Goal: Information Seeking & Learning: Learn about a topic

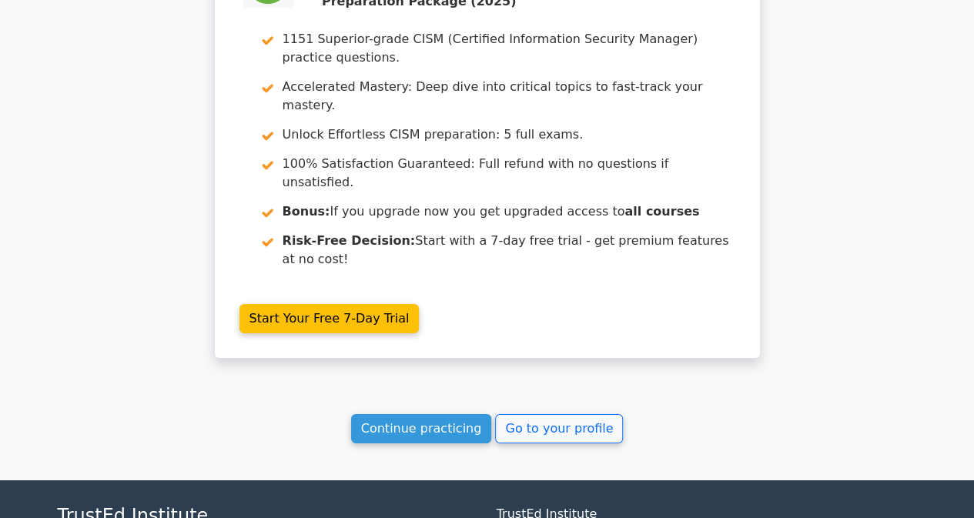
scroll to position [2438, 0]
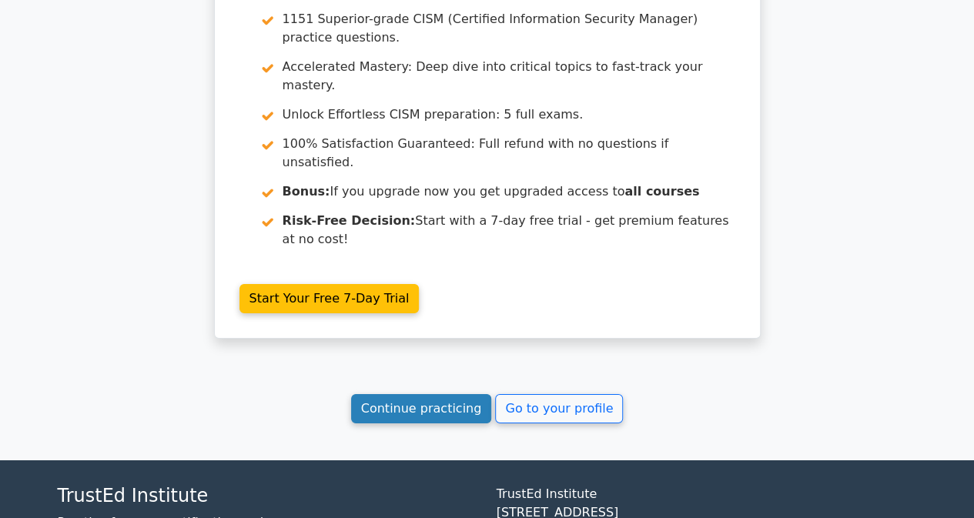
click at [453, 394] on link "Continue practicing" at bounding box center [421, 408] width 141 height 29
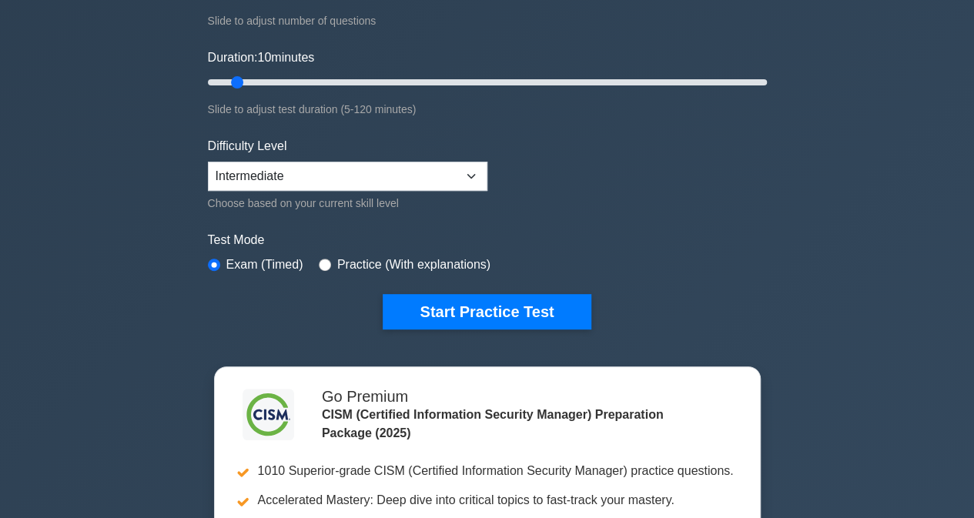
scroll to position [308, 0]
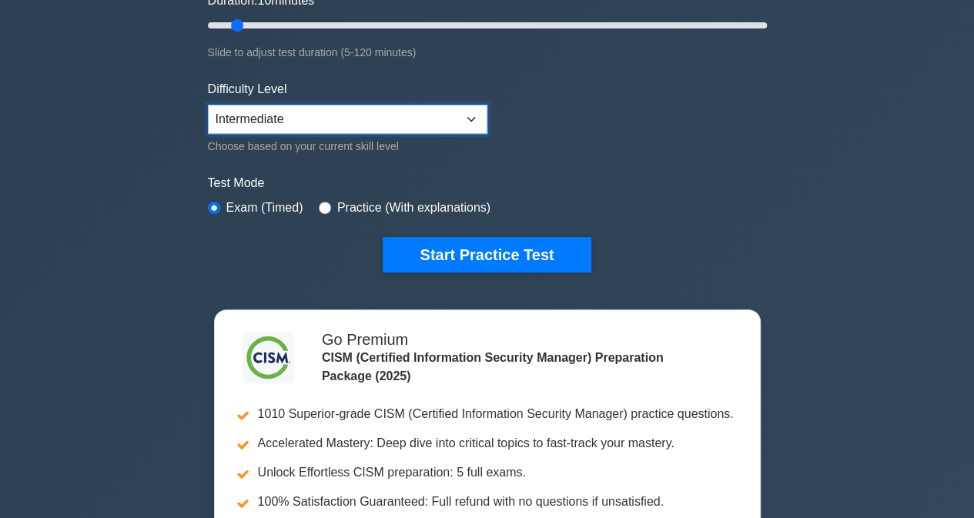
click at [458, 115] on select "Beginner Intermediate Expert" at bounding box center [347, 119] width 279 height 29
select select "expert"
click at [208, 105] on select "Beginner Intermediate Expert" at bounding box center [347, 119] width 279 height 29
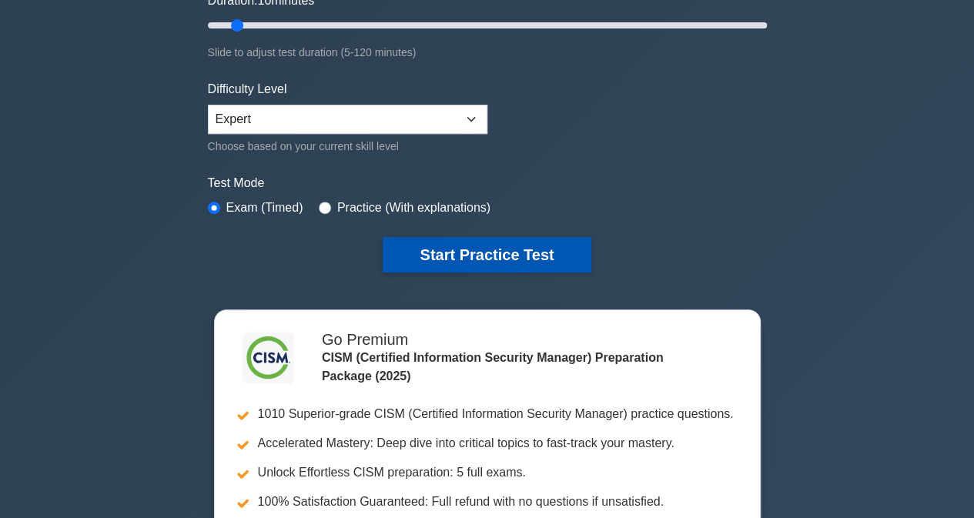
click at [443, 242] on button "Start Practice Test" at bounding box center [487, 254] width 208 height 35
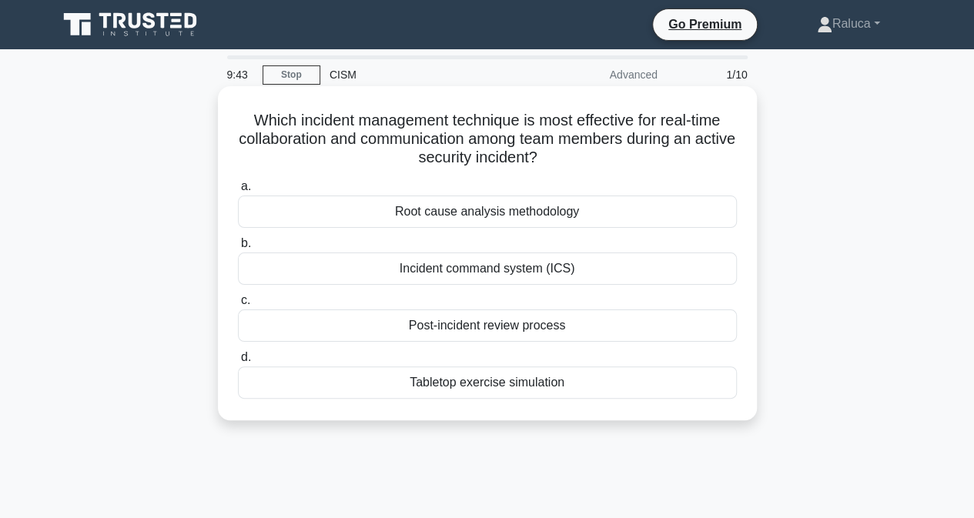
click at [516, 276] on div "Incident command system (ICS)" at bounding box center [487, 268] width 499 height 32
click at [238, 249] on input "b. Incident command system (ICS)" at bounding box center [238, 244] width 0 height 10
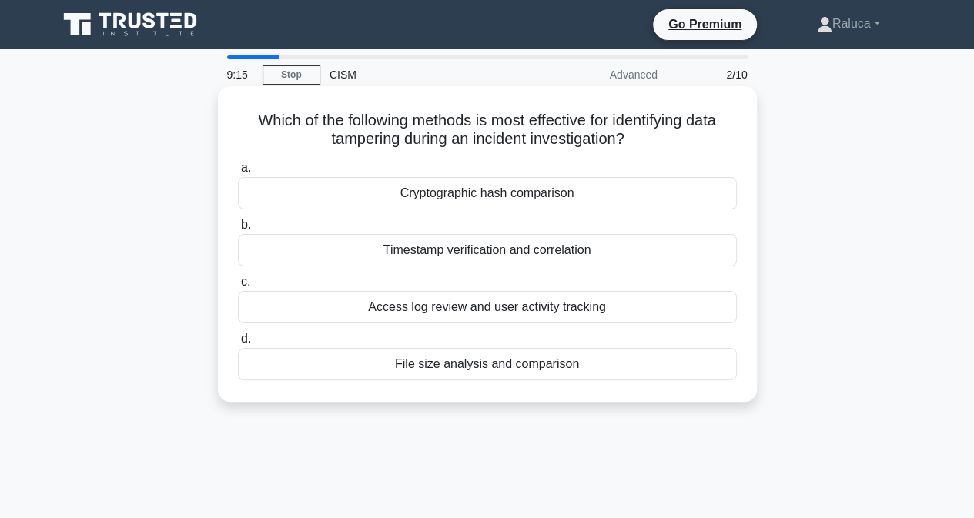
click at [468, 193] on div "Cryptographic hash comparison" at bounding box center [487, 193] width 499 height 32
click at [238, 173] on input "a. Cryptographic hash comparison" at bounding box center [238, 168] width 0 height 10
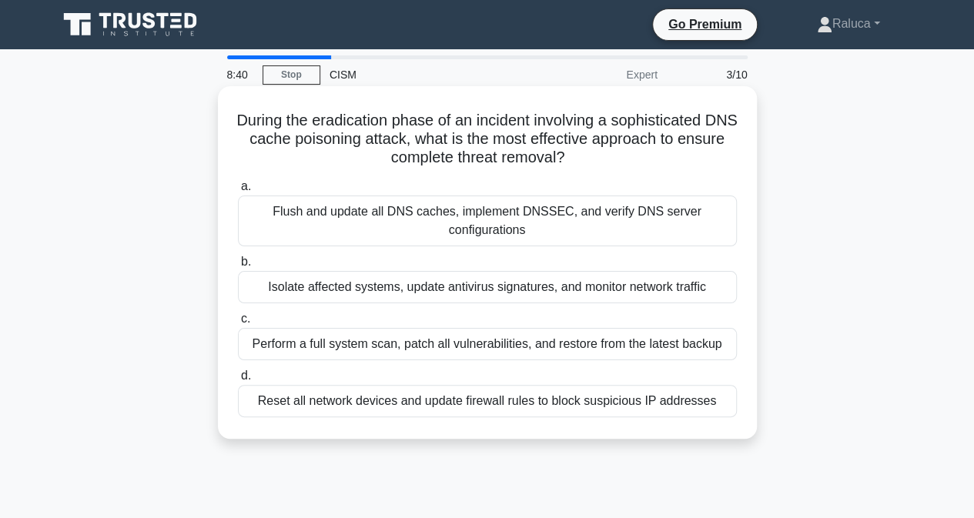
click at [478, 232] on div "Flush and update all DNS caches, implement DNSSEC, and verify DNS server config…" at bounding box center [487, 220] width 499 height 51
click at [238, 192] on input "a. Flush and update all DNS caches, implement DNSSEC, and verify DNS server con…" at bounding box center [238, 187] width 0 height 10
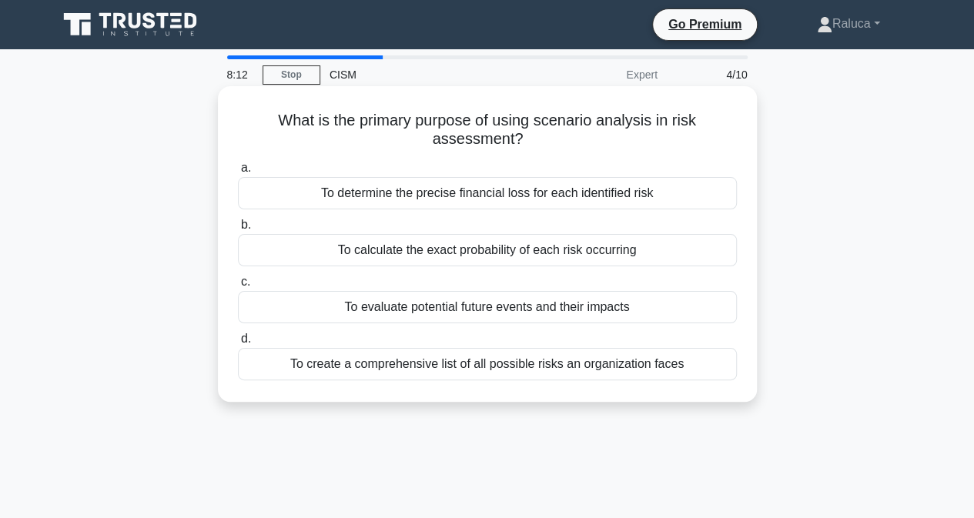
click at [522, 195] on div "To determine the precise financial loss for each identified risk" at bounding box center [487, 193] width 499 height 32
click at [238, 173] on input "a. To determine the precise financial loss for each identified risk" at bounding box center [238, 168] width 0 height 10
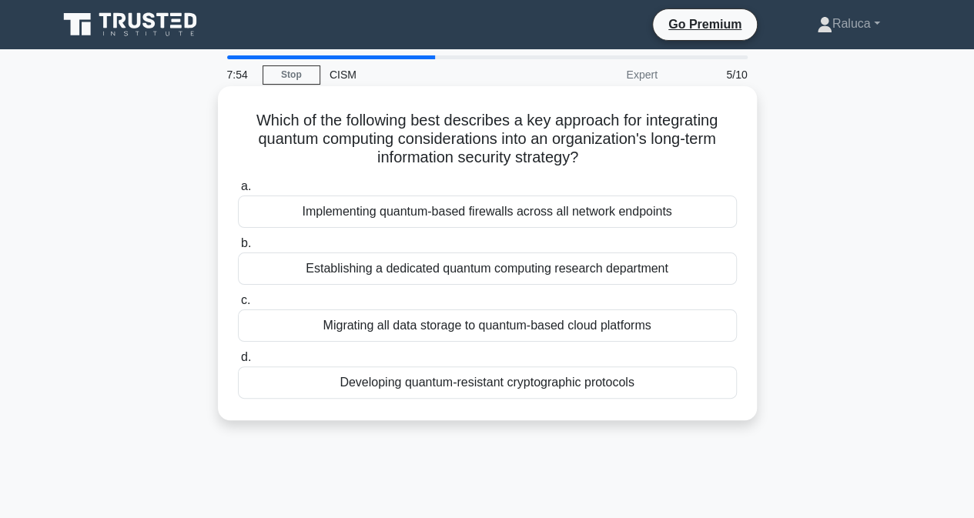
click at [506, 379] on div "Developing quantum-resistant cryptographic protocols" at bounding box center [487, 382] width 499 height 32
click at [238, 363] on input "d. Developing quantum-resistant cryptographic protocols" at bounding box center [238, 358] width 0 height 10
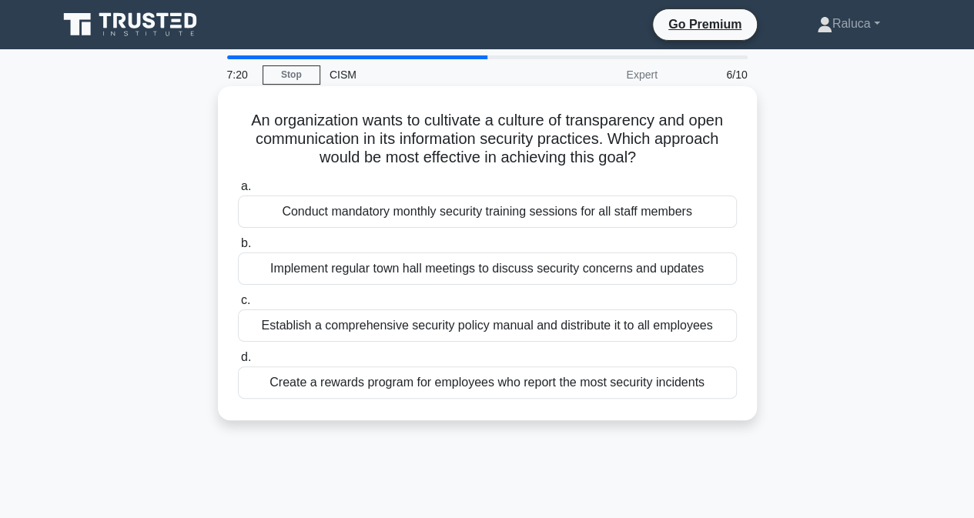
click at [453, 273] on div "Implement regular town hall meetings to discuss security concerns and updates" at bounding box center [487, 268] width 499 height 32
click at [238, 249] on input "b. Implement regular town hall meetings to discuss security concerns and updates" at bounding box center [238, 244] width 0 height 10
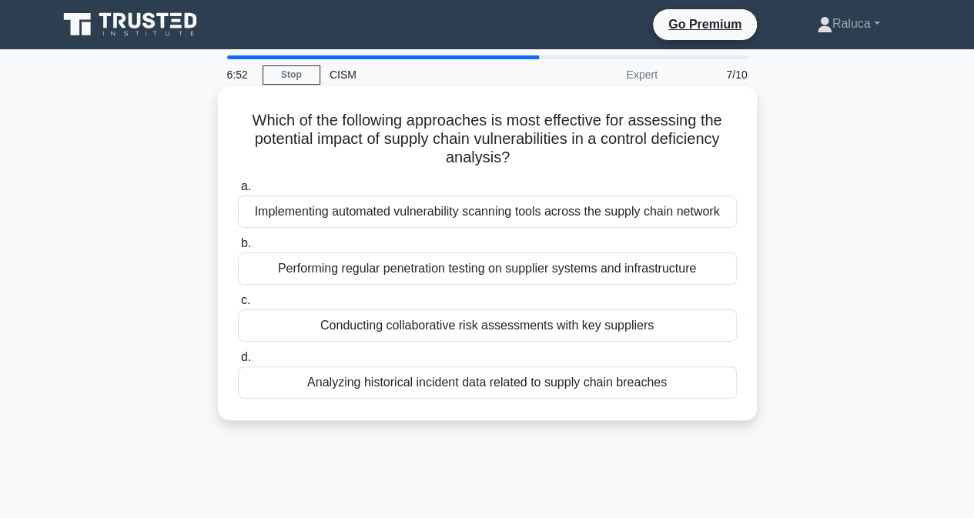
click at [485, 253] on div "Performing regular penetration testing on supplier systems and infrastructure" at bounding box center [487, 268] width 499 height 32
click at [238, 249] on input "b. Performing regular penetration testing on supplier systems and infrastructure" at bounding box center [238, 244] width 0 height 10
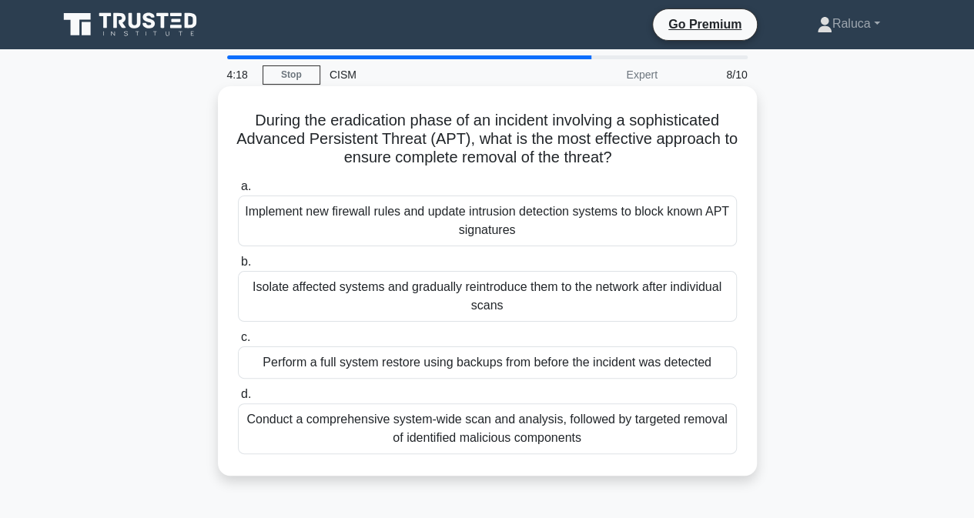
click at [562, 301] on div "Isolate affected systems and gradually reintroduce them to the network after in…" at bounding box center [487, 296] width 499 height 51
click at [238, 267] on input "b. Isolate affected systems and gradually reintroduce them to the network after…" at bounding box center [238, 262] width 0 height 10
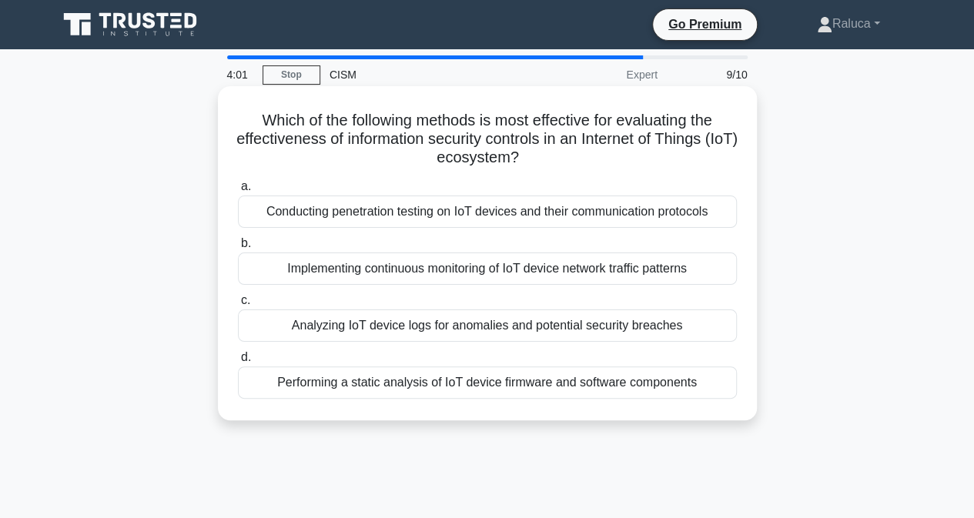
click at [570, 212] on div "Conducting penetration testing on IoT devices and their communication protocols" at bounding box center [487, 211] width 499 height 32
click at [238, 192] on input "a. Conducting penetration testing on IoT devices and their communication protoc…" at bounding box center [238, 187] width 0 height 10
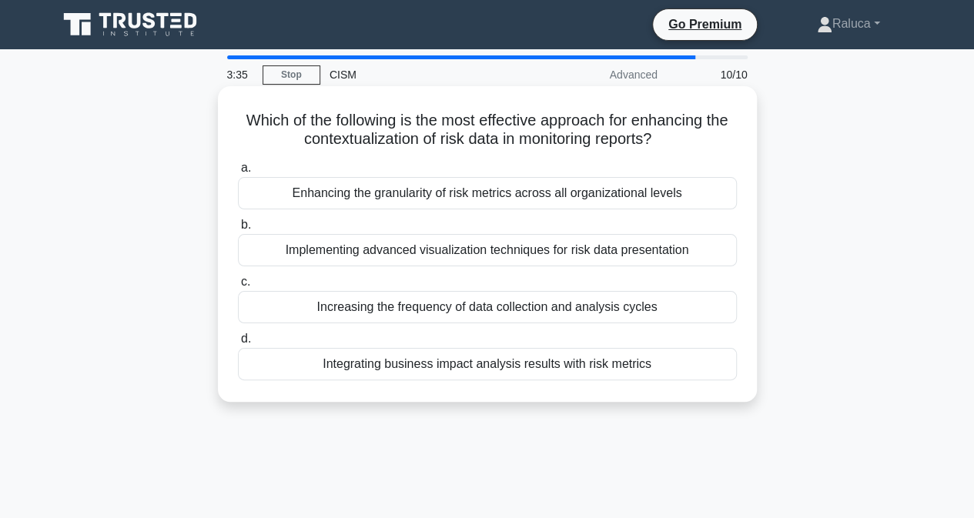
click at [596, 369] on div "Integrating business impact analysis results with risk metrics" at bounding box center [487, 364] width 499 height 32
click at [238, 344] on input "d. Integrating business impact analysis results with risk metrics" at bounding box center [238, 339] width 0 height 10
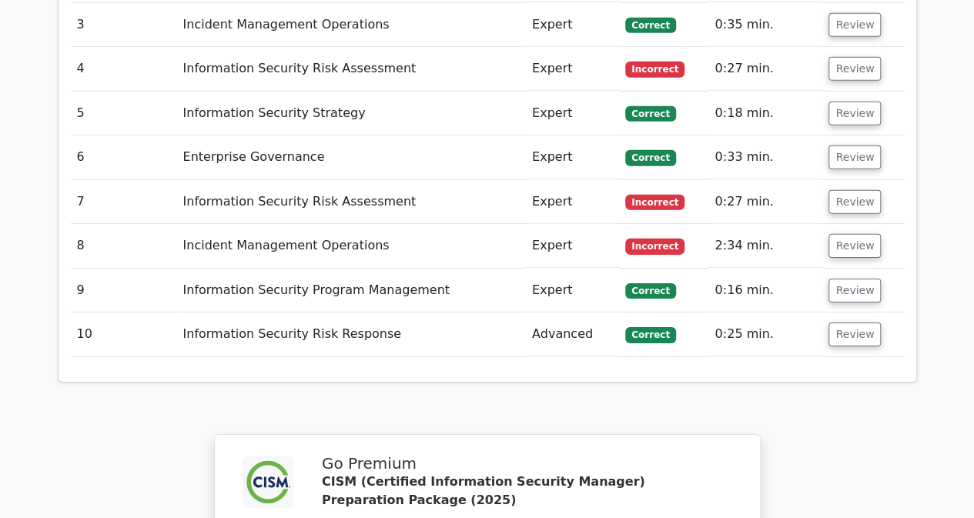
scroll to position [2309, 0]
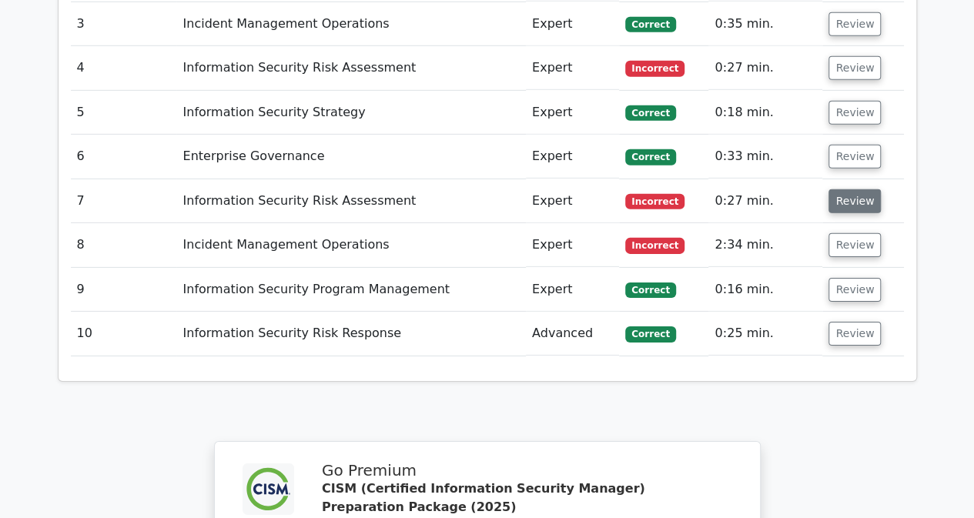
click at [849, 189] on button "Review" at bounding box center [854, 201] width 52 height 24
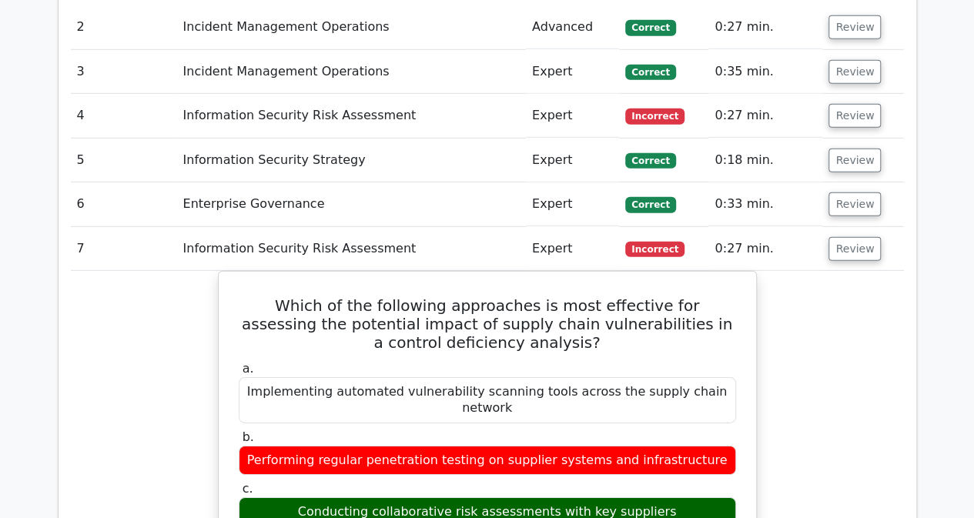
scroll to position [2232, 0]
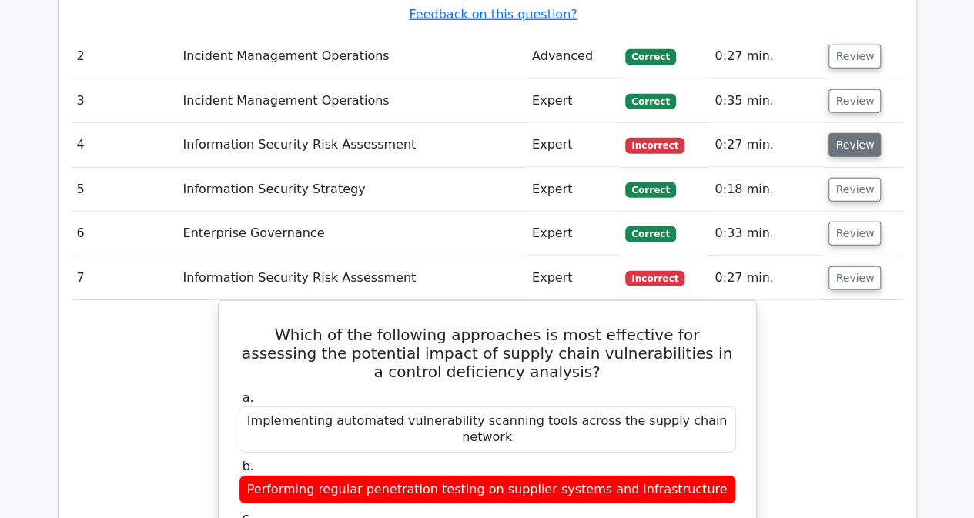
click at [854, 133] on button "Review" at bounding box center [854, 145] width 52 height 24
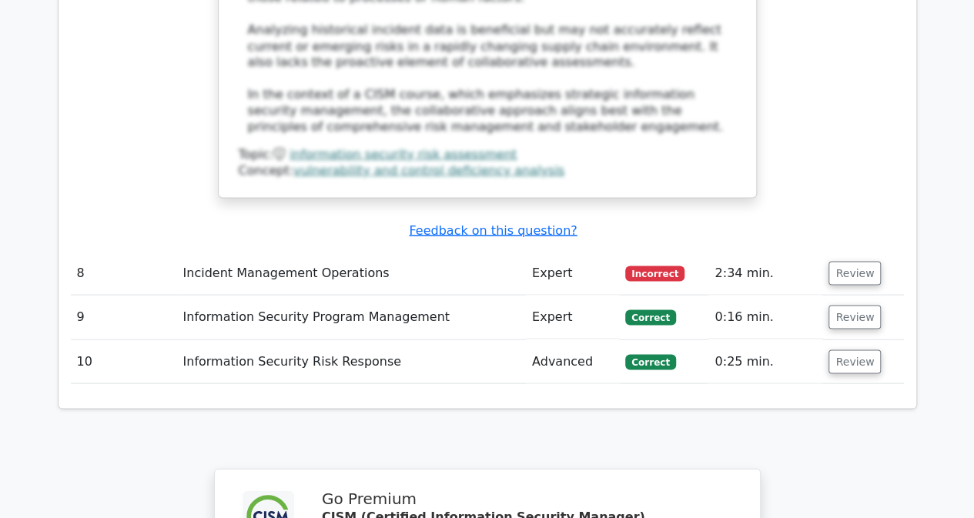
scroll to position [4310, 0]
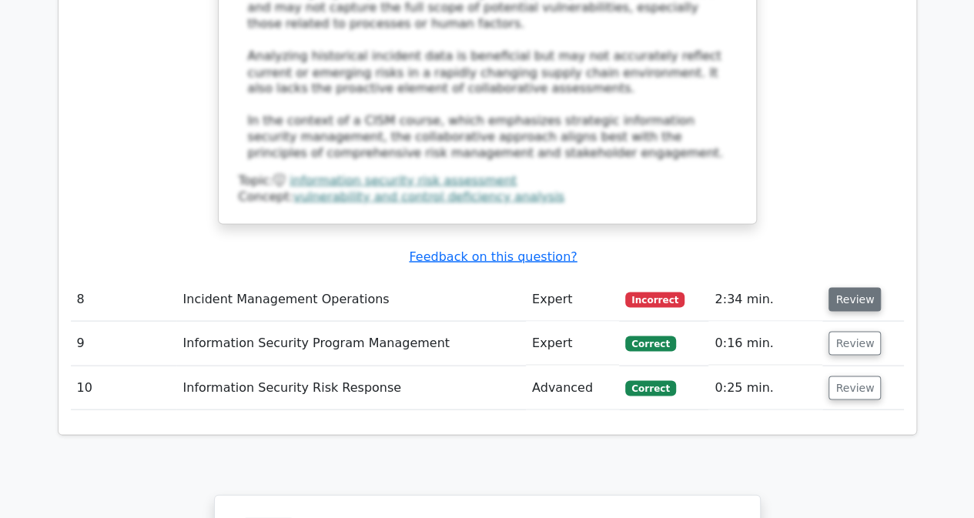
click at [857, 287] on button "Review" at bounding box center [854, 299] width 52 height 24
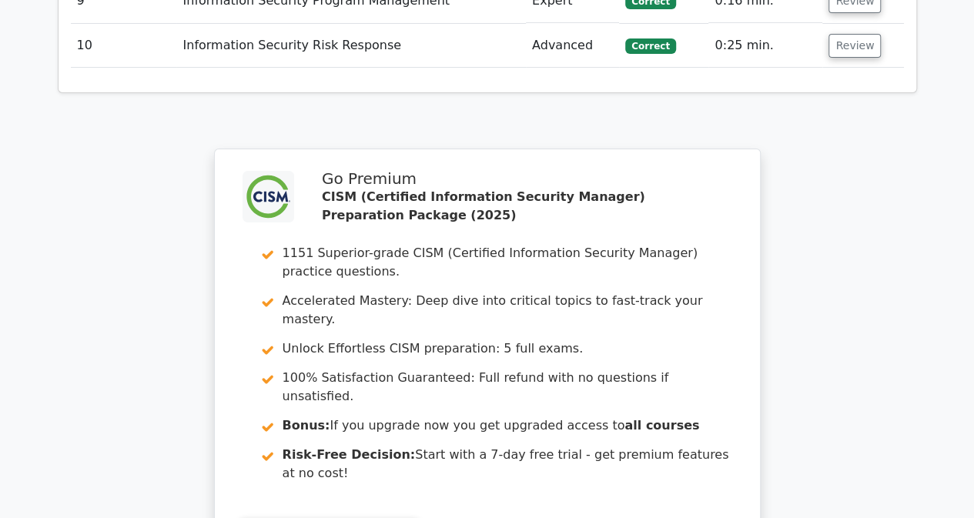
scroll to position [5781, 0]
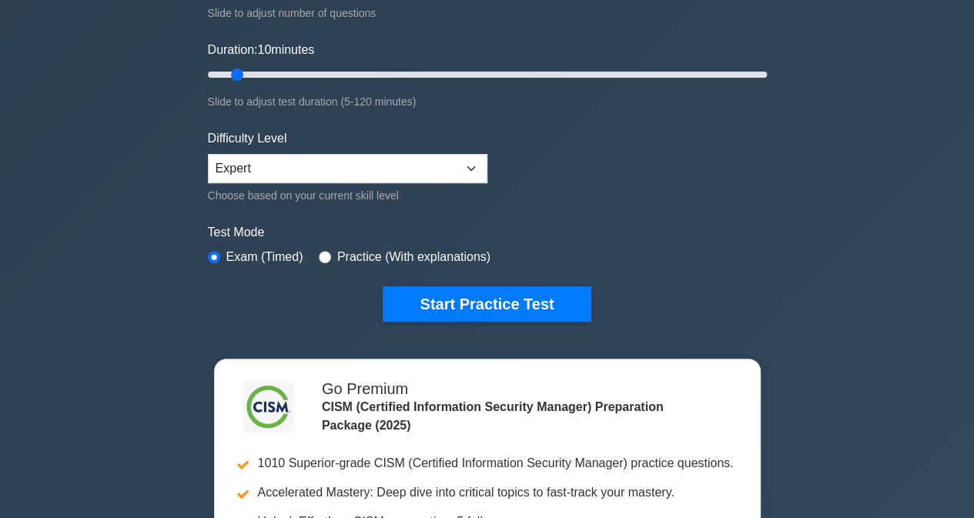
scroll to position [308, 0]
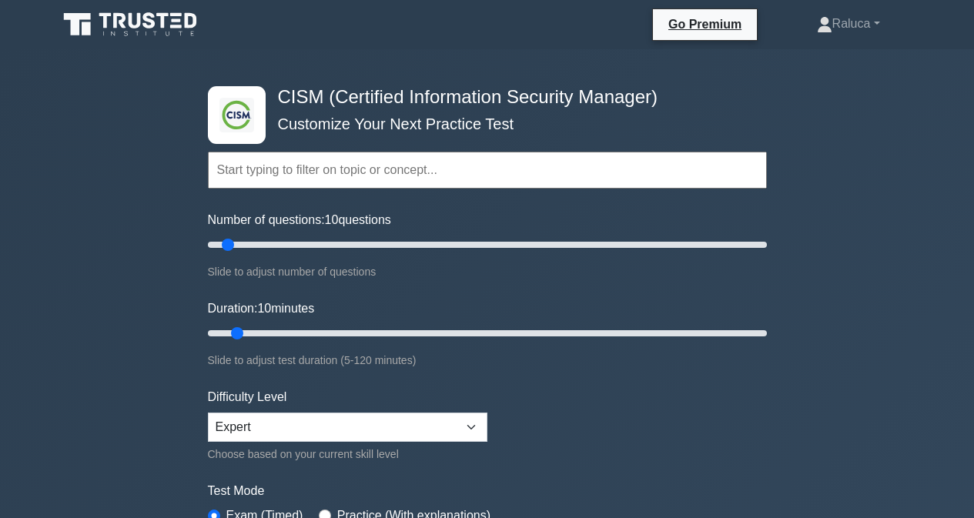
scroll to position [308, 0]
